Goal: Task Accomplishment & Management: Use online tool/utility

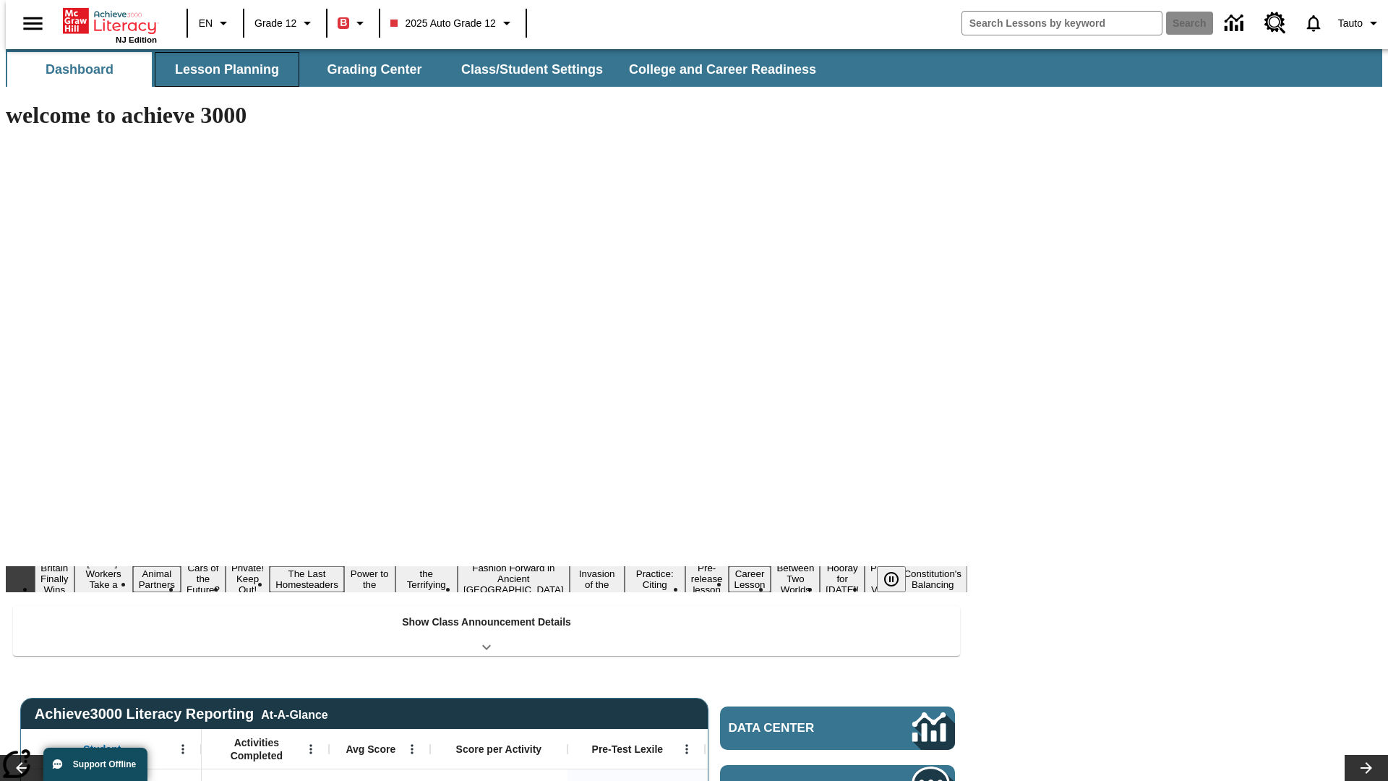
click at [221, 69] on button "Lesson Planning" at bounding box center [227, 69] width 145 height 35
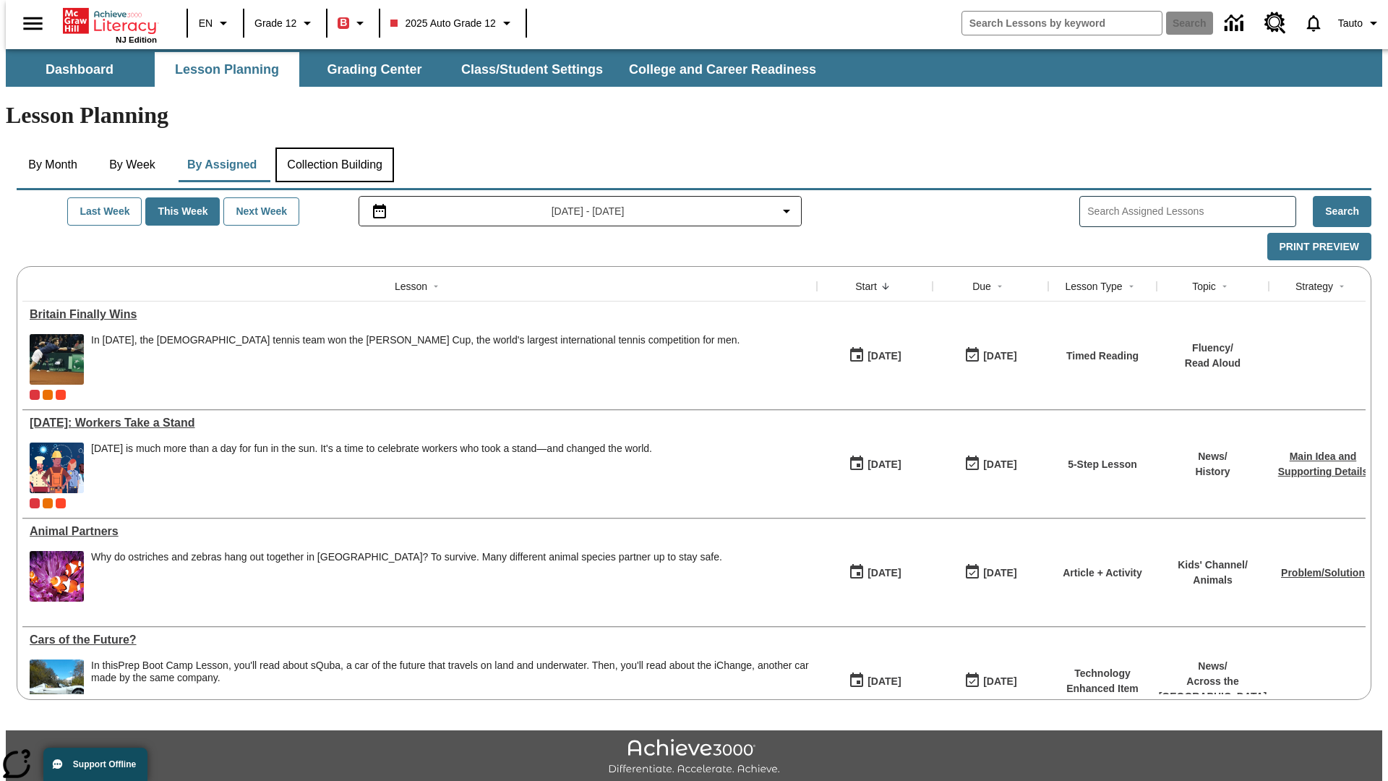
click at [334, 147] on button "Collection Building" at bounding box center [334, 164] width 119 height 35
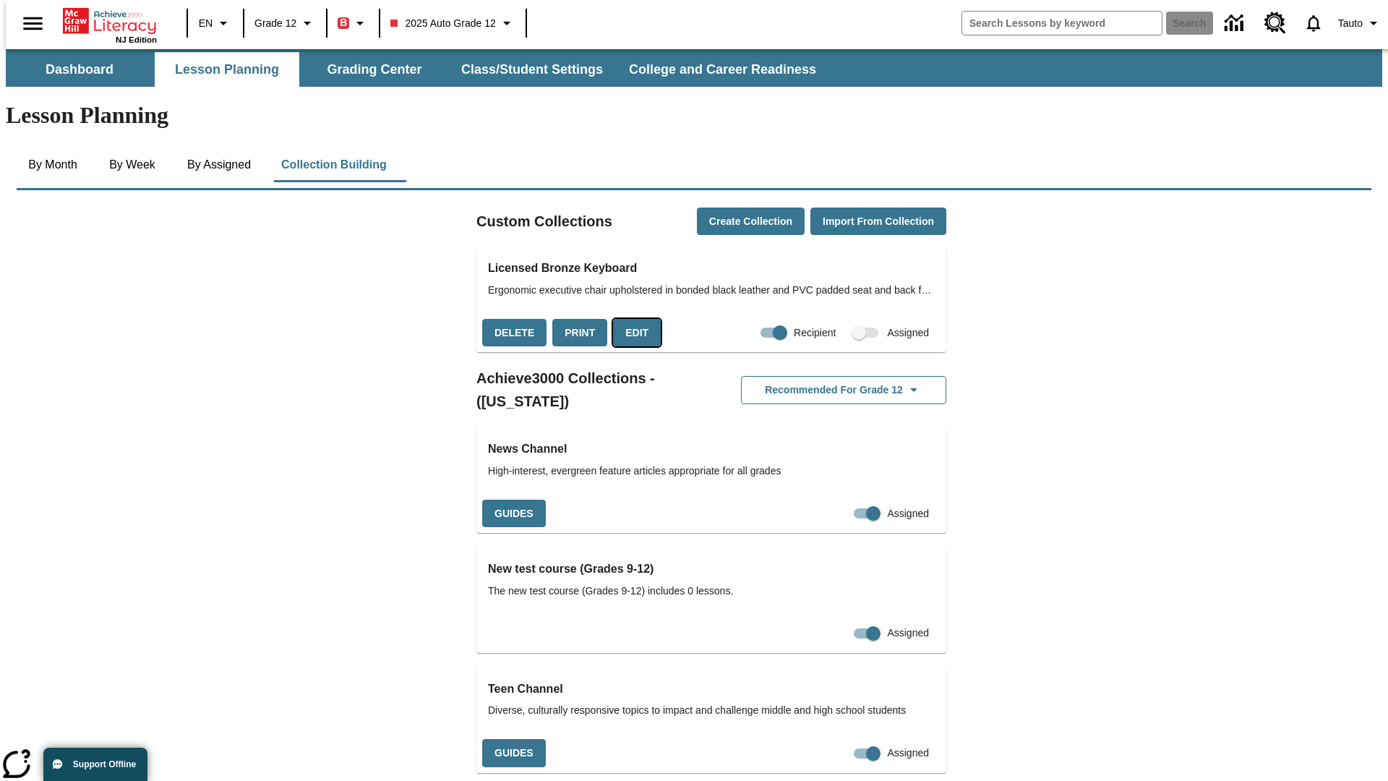
click at [632, 319] on button "Edit" at bounding box center [637, 333] width 48 height 28
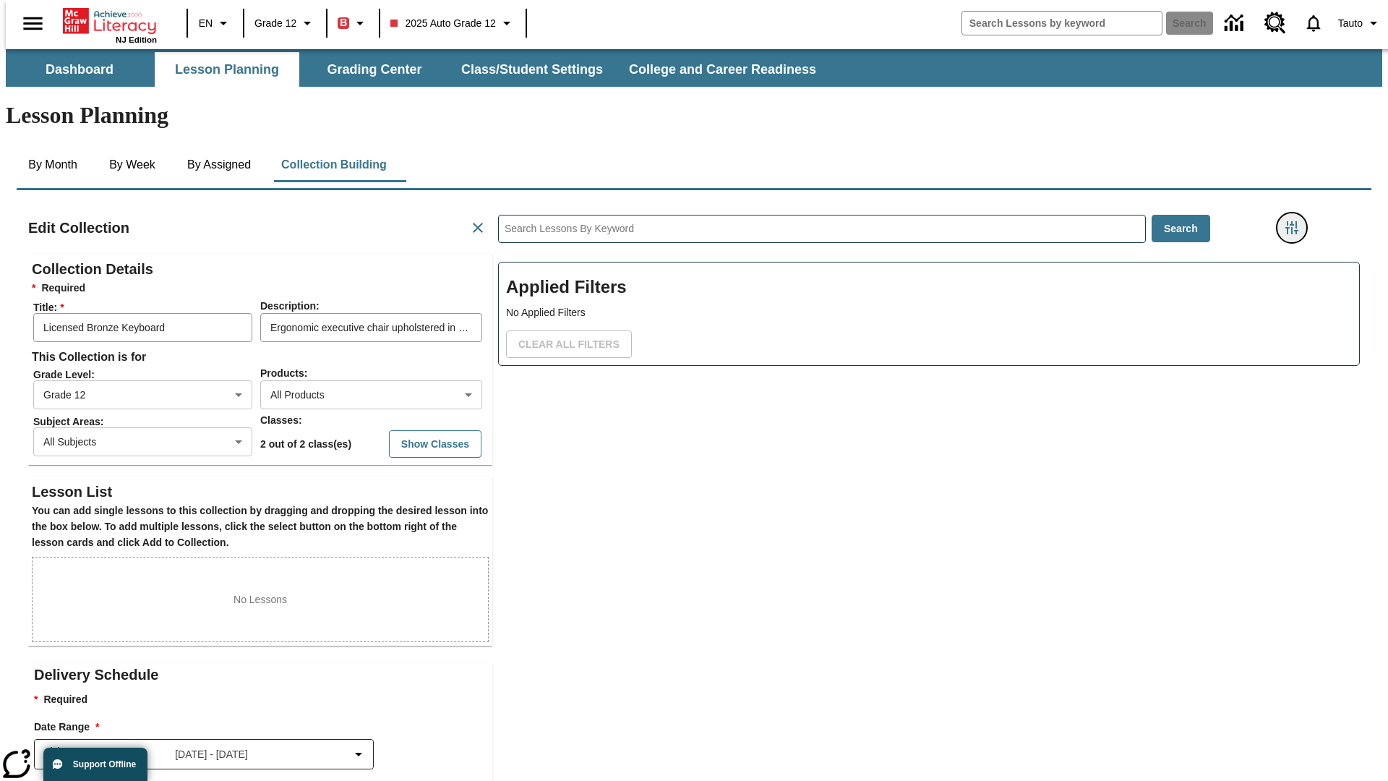
click at [1296, 221] on icon "Filters Side menu" at bounding box center [1291, 227] width 13 height 13
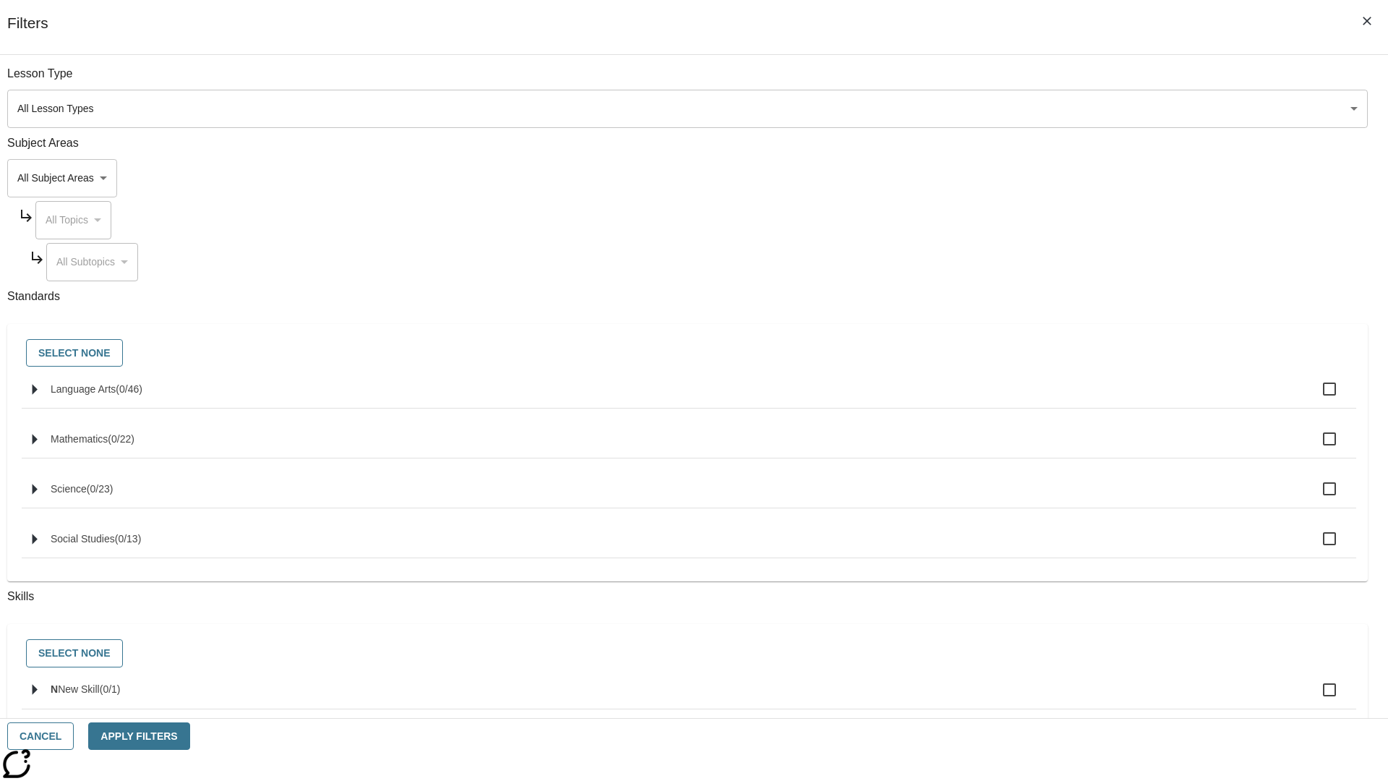
click at [1041, 178] on body "Skip to main content NJ Edition EN Grade 12 B 2025 Auto Grade 12 Search 0 Tauto…" at bounding box center [694, 502] width 1376 height 906
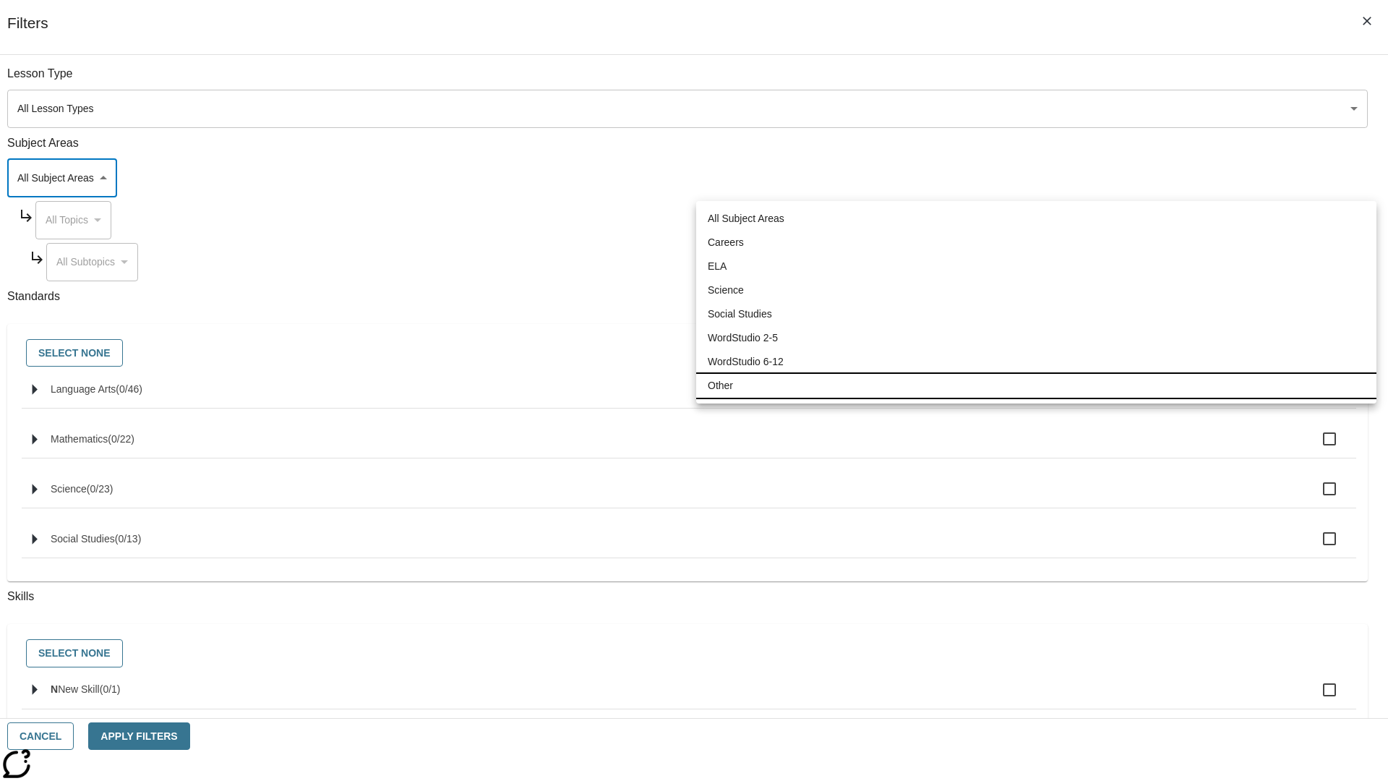
click at [1036, 385] on li "Other" at bounding box center [1036, 386] width 680 height 24
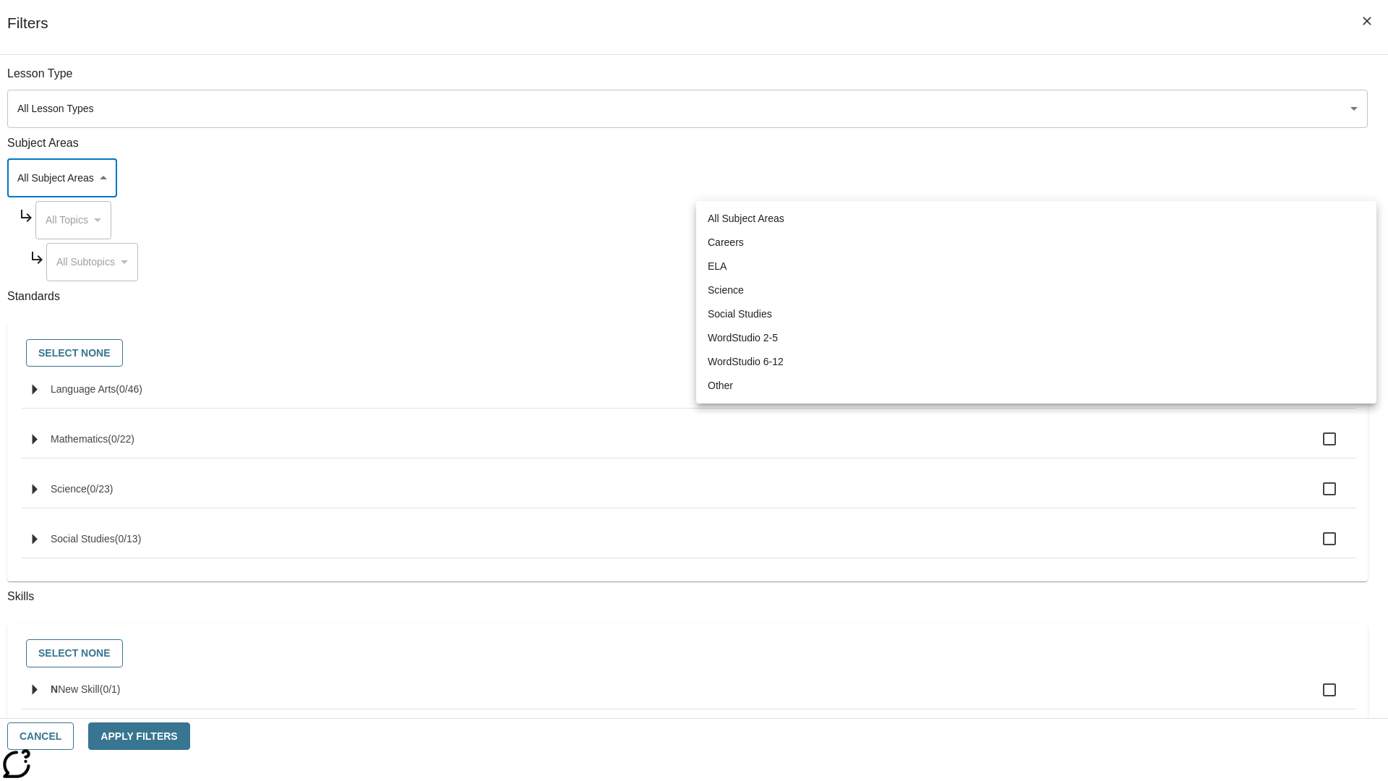
type input "0"
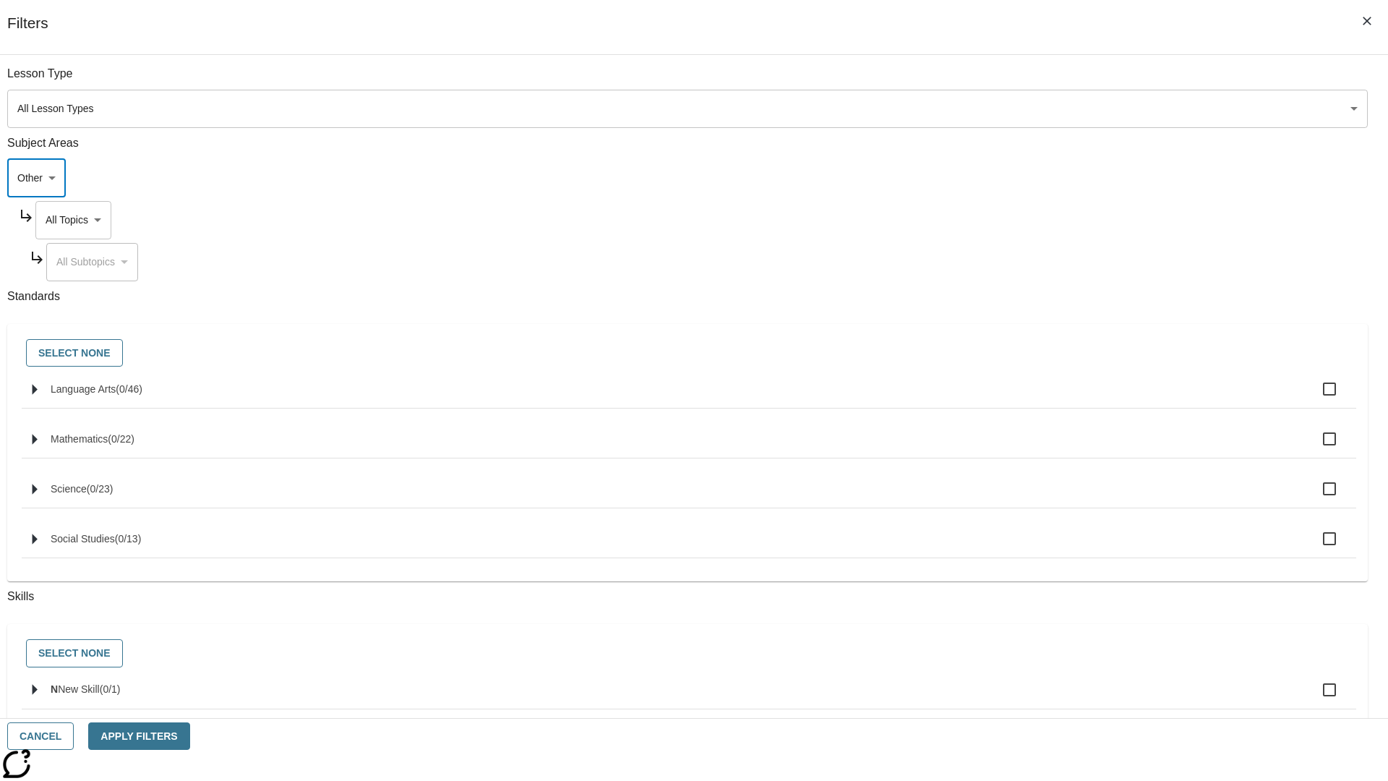
click at [1055, 220] on body "Skip to main content NJ Edition EN Grade 12 B 2025 Auto Grade 12 Search 0 Tauto…" at bounding box center [694, 502] width 1376 height 906
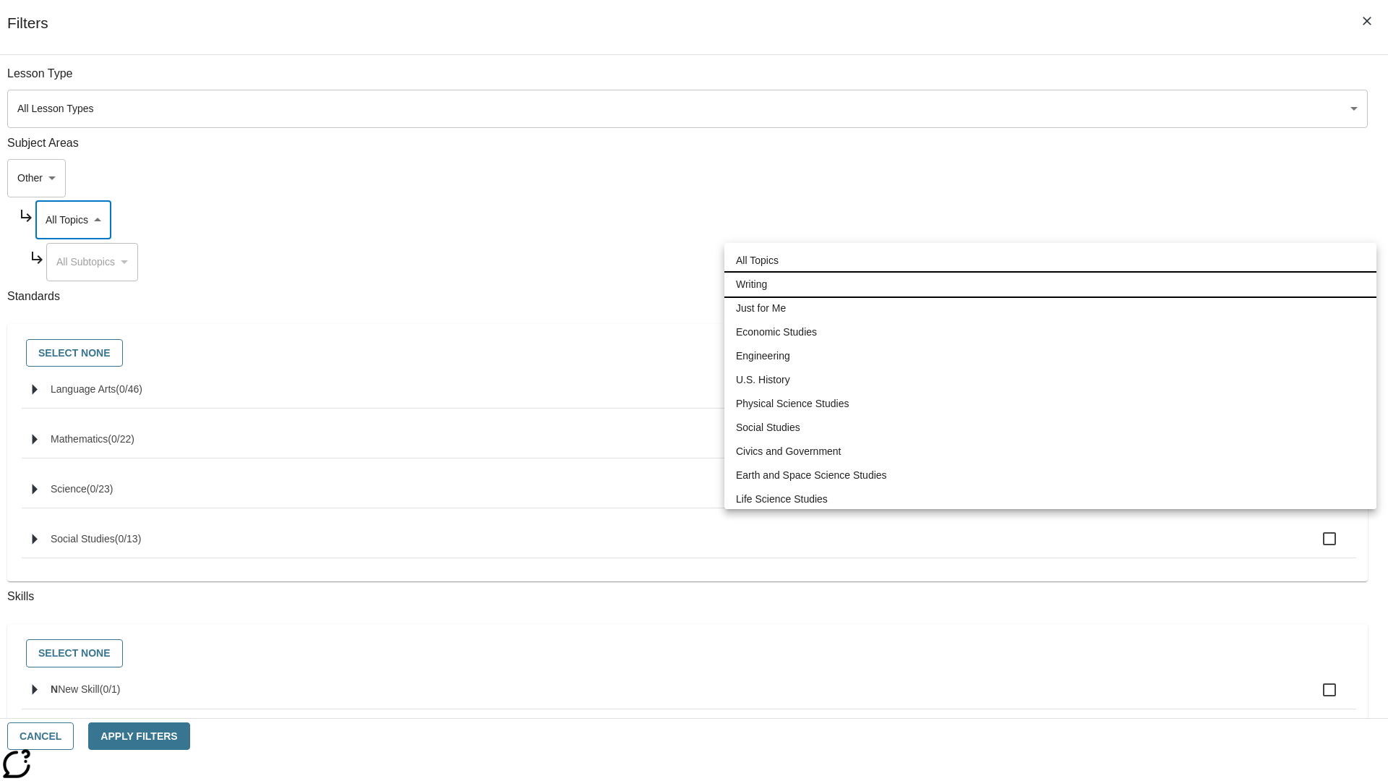
click at [1050, 273] on li "Writing" at bounding box center [1050, 285] width 652 height 24
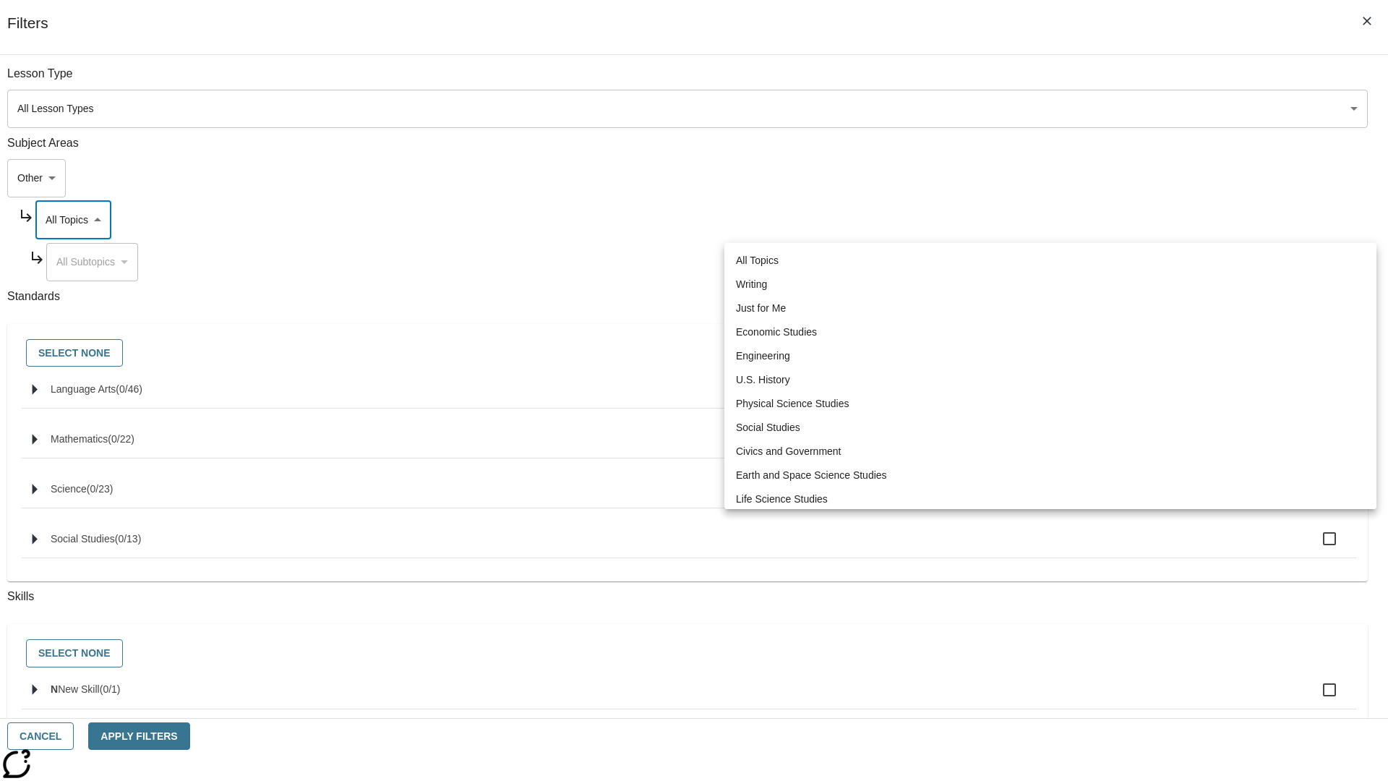
type input "6"
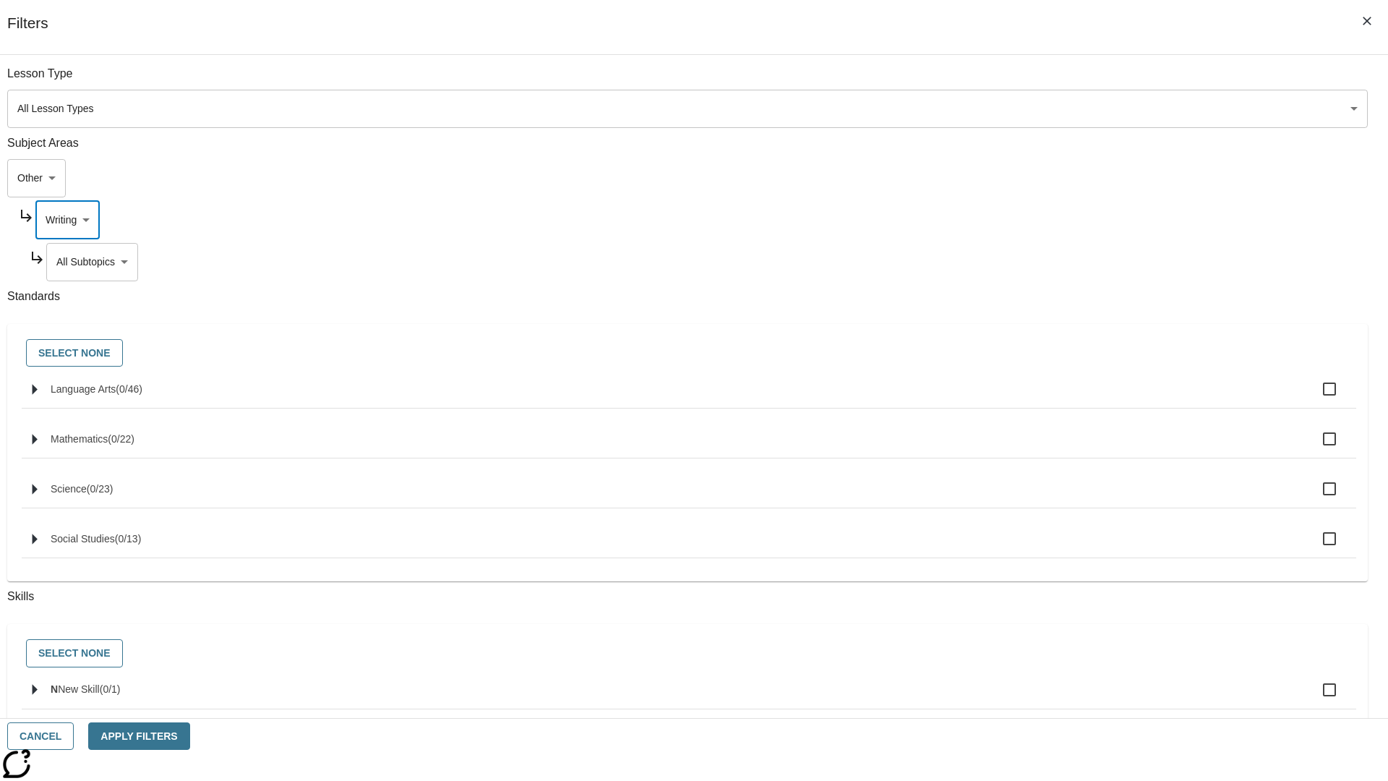
scroll to position [30, 0]
click at [189, 736] on button "Apply Filters" at bounding box center [138, 736] width 101 height 28
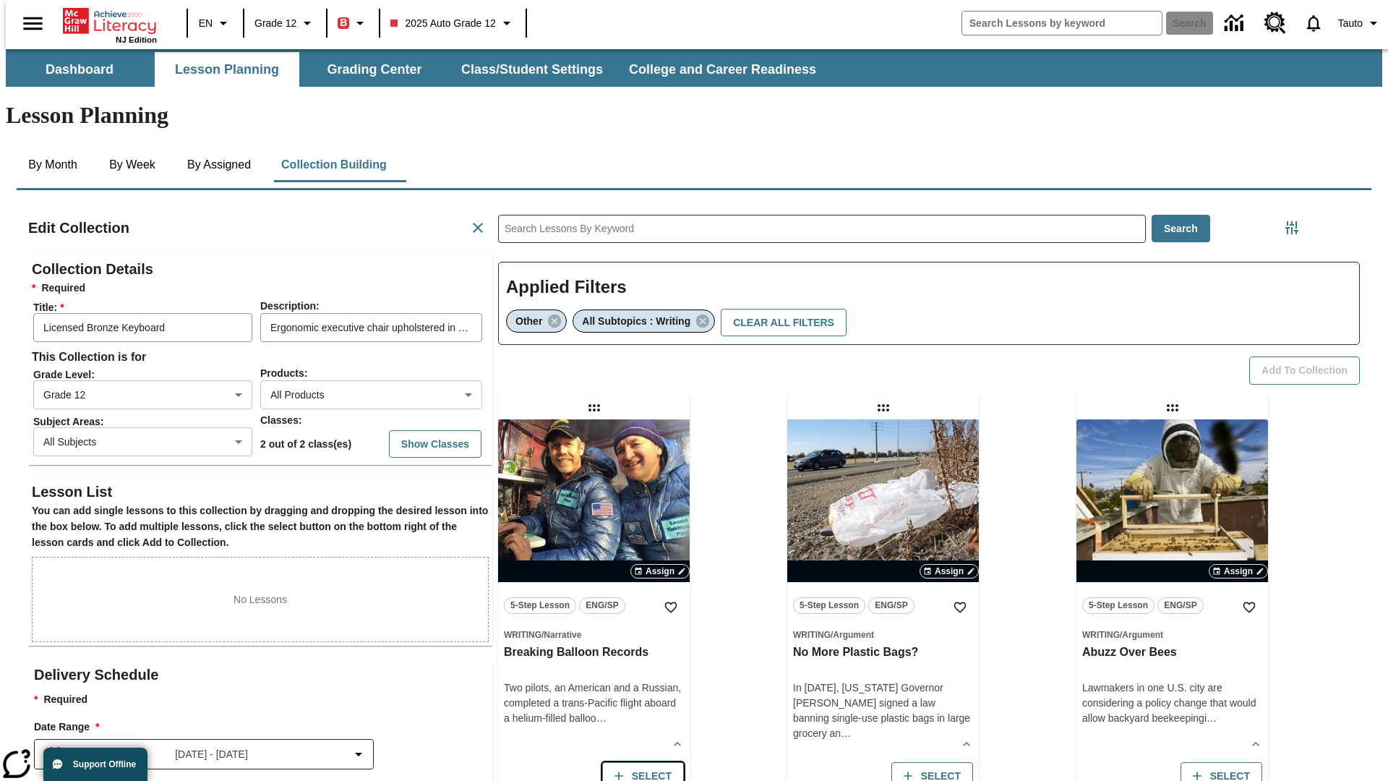
click at [639, 762] on button "Select" at bounding box center [643, 776] width 82 height 28
click at [1309, 356] on button "Add to Collection" at bounding box center [1304, 370] width 111 height 28
